Goal: Find specific page/section: Find specific page/section

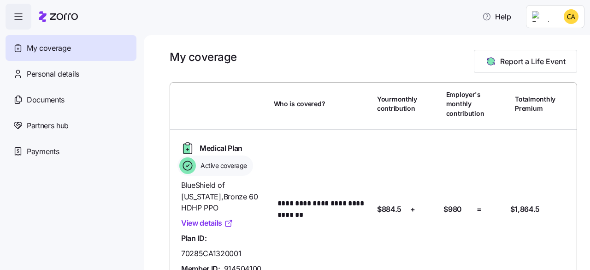
click at [215, 217] on link "View details" at bounding box center [207, 223] width 52 height 12
